Goal: Task Accomplishment & Management: Use online tool/utility

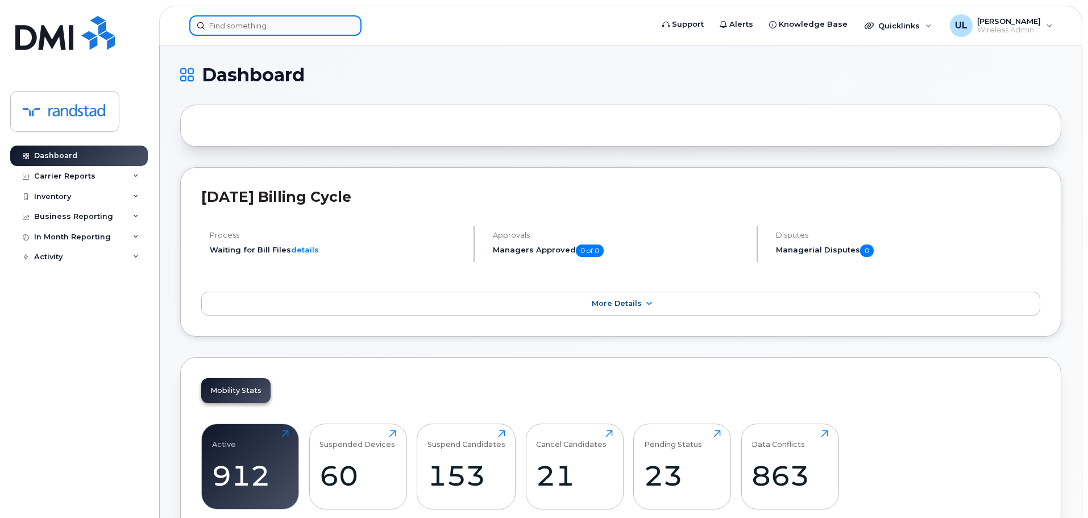
click at [313, 31] on input at bounding box center [275, 25] width 172 height 20
paste input "Allinia"
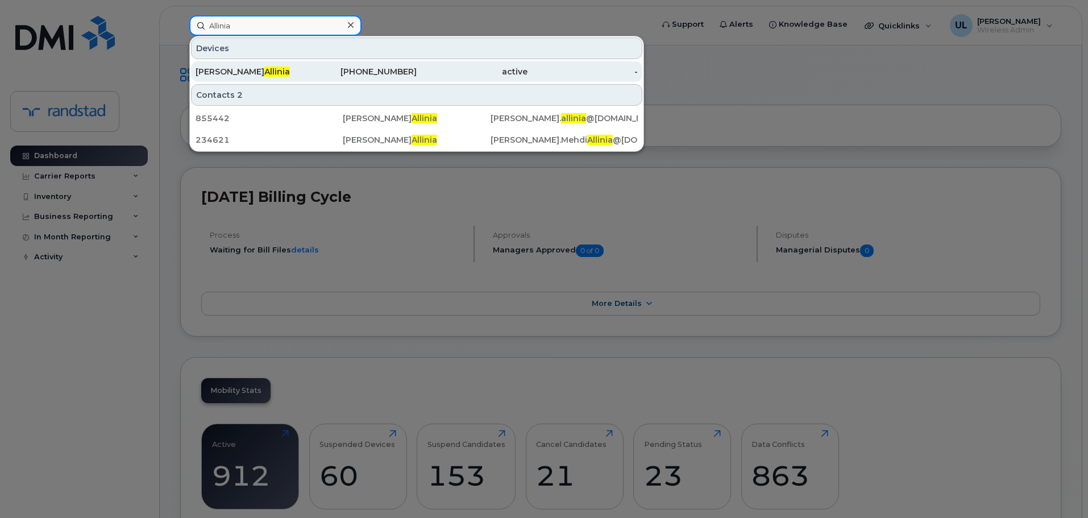
type input "Allinia"
click at [274, 63] on div "Cyrus Allinia" at bounding box center [251, 71] width 111 height 20
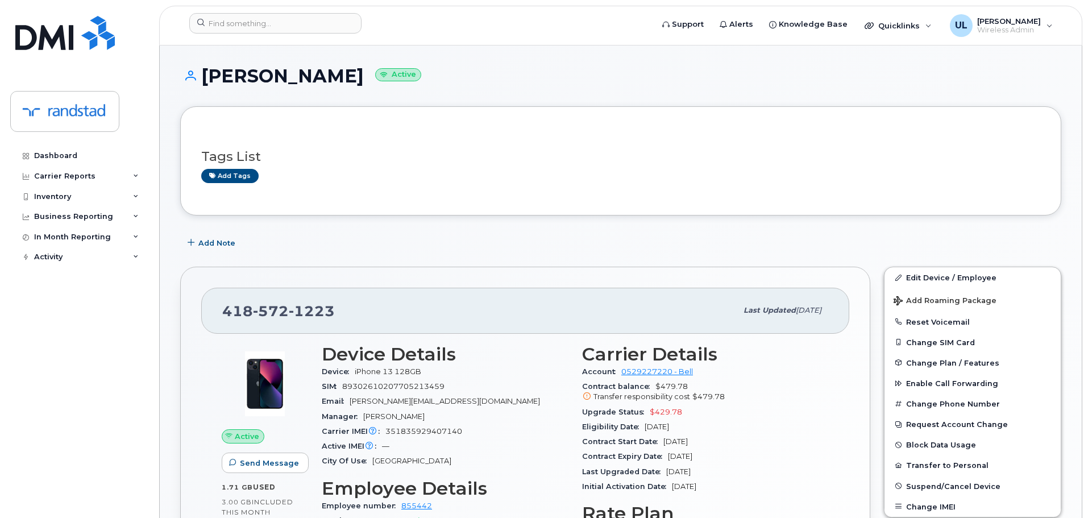
scroll to position [217, 0]
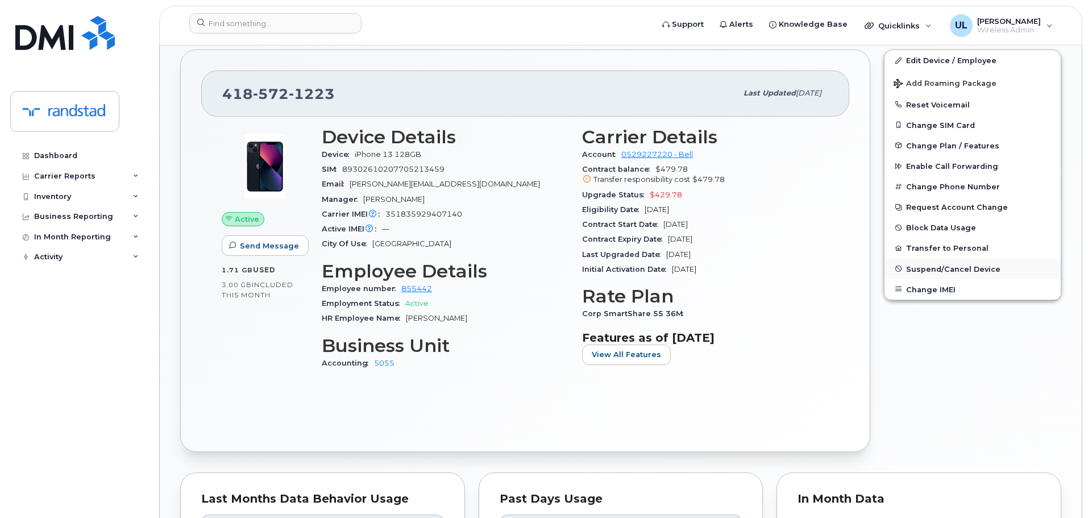
click at [975, 269] on span "Suspend/Cancel Device" at bounding box center [953, 268] width 94 height 9
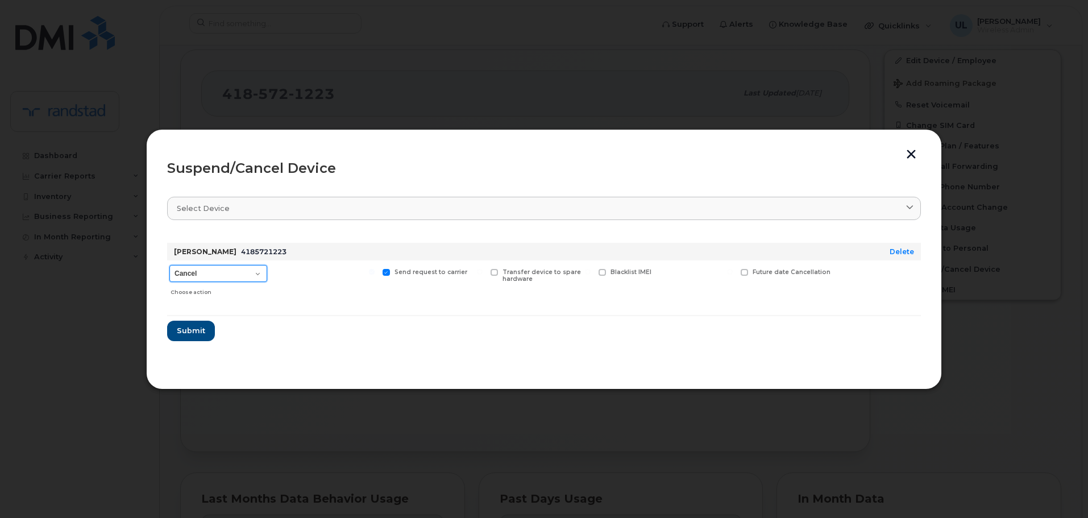
drag, startPoint x: 230, startPoint y: 271, endPoint x: 236, endPoint y: 280, distance: 10.2
click at [230, 271] on select "Cancel Suspend - Extend Suspension Suspend - Reduced Rate Suspend - Full Rate S…" at bounding box center [218, 273] width 98 height 17
select select "[object Object]"
click at [169, 265] on select "Cancel Suspend - Extend Suspension Suspend - Reduced Rate Suspend - Full Rate S…" at bounding box center [218, 273] width 98 height 17
click at [195, 327] on span "Submit" at bounding box center [190, 330] width 28 height 11
